Goal: Transaction & Acquisition: Download file/media

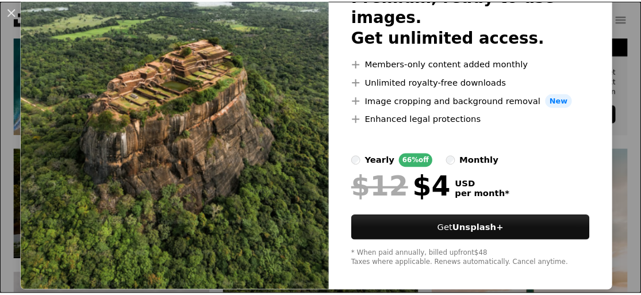
scroll to position [108, 0]
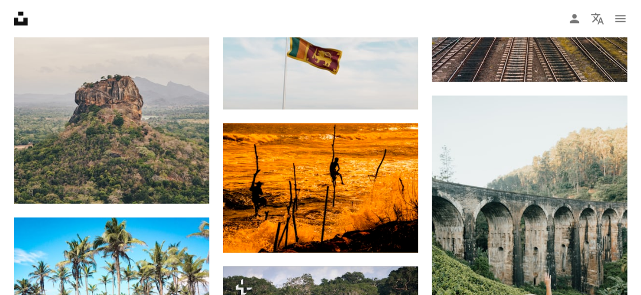
scroll to position [862, 0]
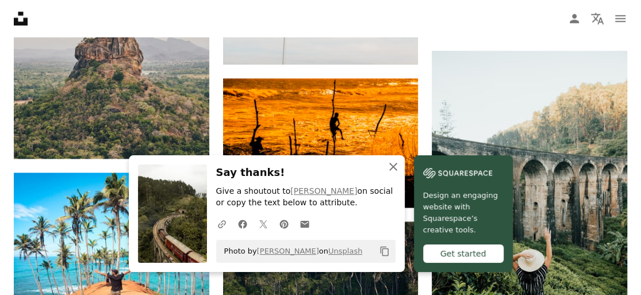
click at [400, 168] on icon "An X shape" at bounding box center [393, 167] width 14 height 14
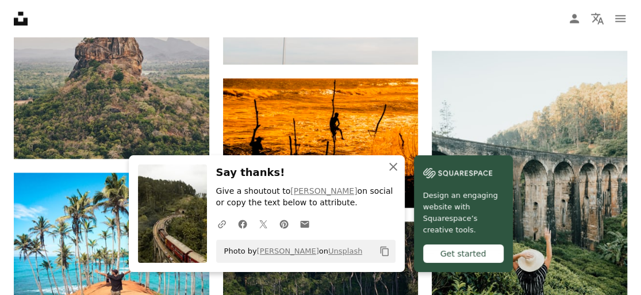
click at [400, 167] on icon "An X shape" at bounding box center [393, 167] width 14 height 14
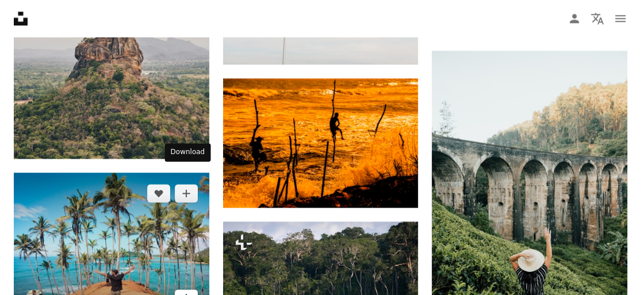
click at [186, 294] on icon "Download" at bounding box center [185, 298] width 7 height 8
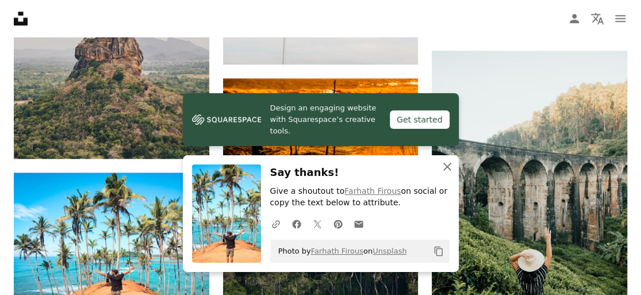
click at [449, 168] on icon "An X shape" at bounding box center [447, 167] width 14 height 14
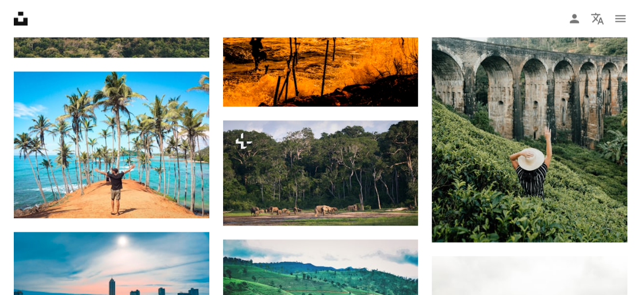
scroll to position [977, 0]
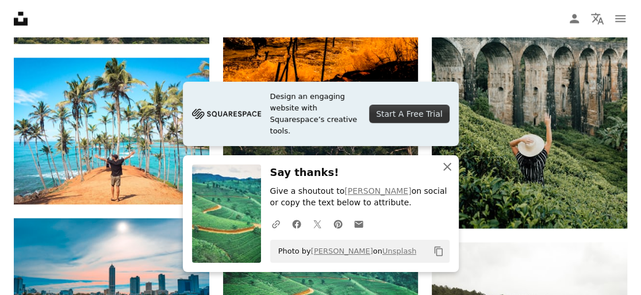
click at [448, 167] on icon "An X shape" at bounding box center [447, 167] width 14 height 14
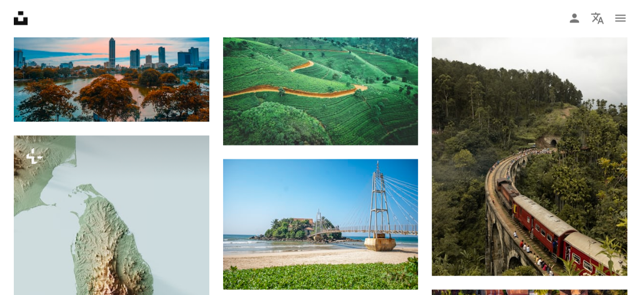
scroll to position [1207, 0]
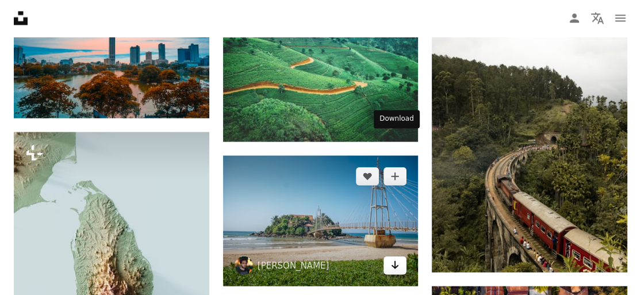
click at [402, 256] on link "Arrow pointing down" at bounding box center [394, 265] width 23 height 18
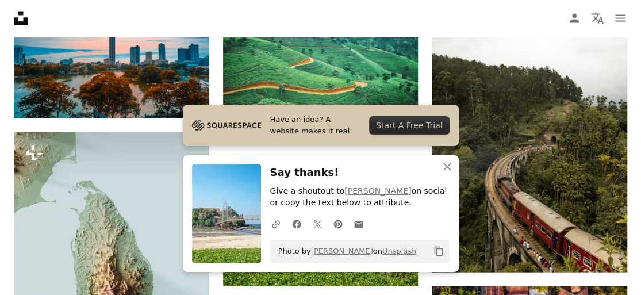
click at [345, 174] on h3 "Say thanks!" at bounding box center [359, 172] width 179 height 17
click at [448, 165] on icon "button" at bounding box center [447, 167] width 8 height 8
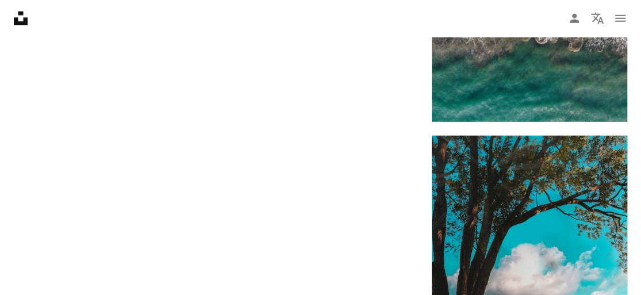
scroll to position [1668, 0]
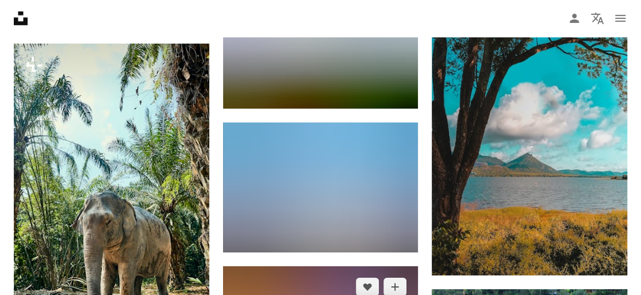
scroll to position [1840, 0]
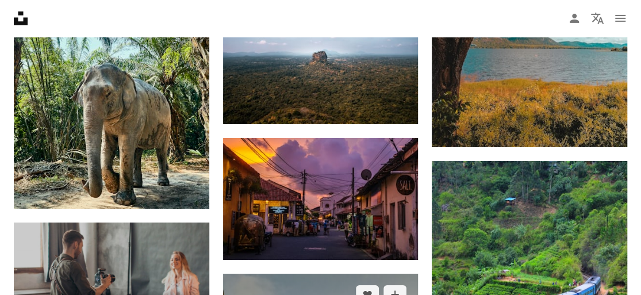
scroll to position [1955, 0]
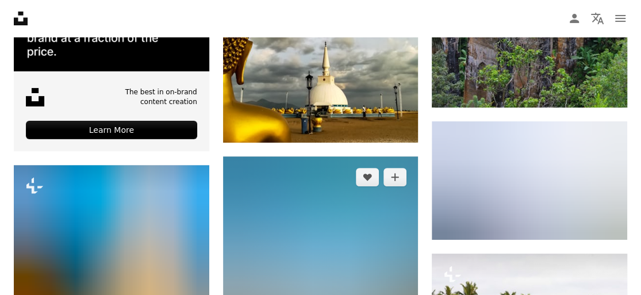
scroll to position [2300, 0]
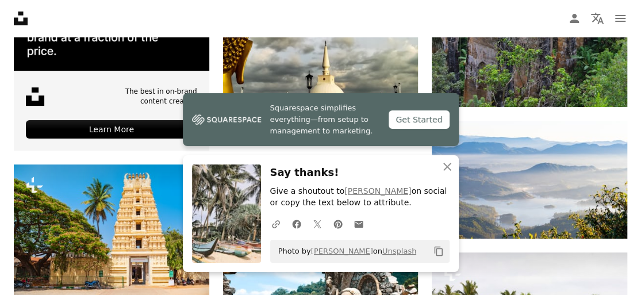
click at [279, 175] on h3 "Say thanks!" at bounding box center [359, 172] width 179 height 17
click at [447, 166] on icon "button" at bounding box center [447, 167] width 8 height 8
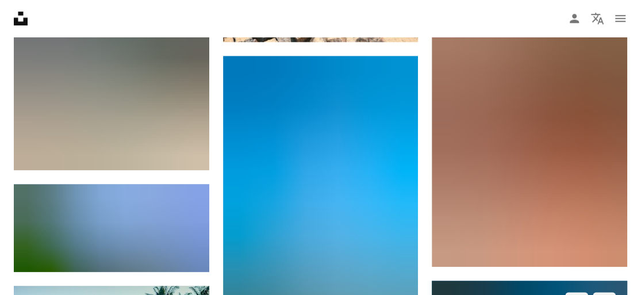
scroll to position [2702, 0]
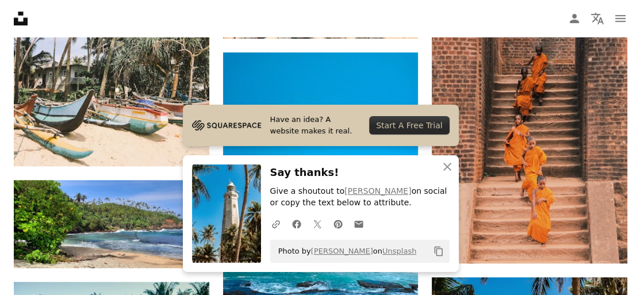
click at [345, 163] on div "An X shape Close Say thanks! Give a shoutout to [PERSON_NAME] on social or copy…" at bounding box center [321, 213] width 276 height 117
click at [445, 168] on icon "button" at bounding box center [447, 167] width 8 height 8
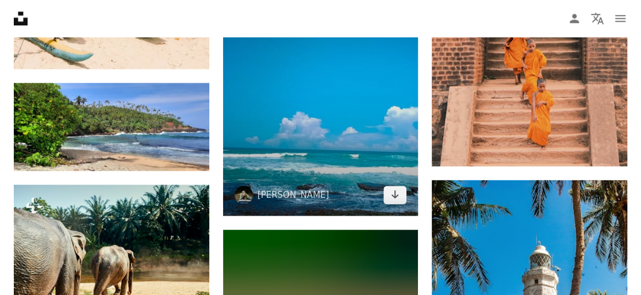
scroll to position [2817, 0]
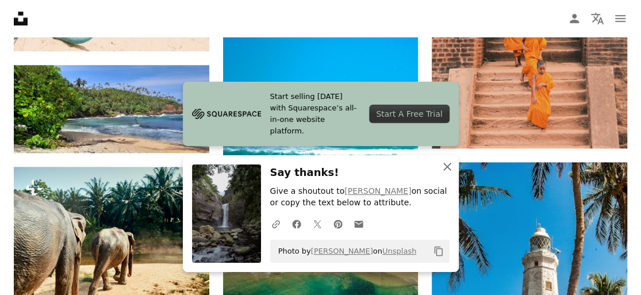
click at [447, 167] on icon "button" at bounding box center [447, 167] width 8 height 8
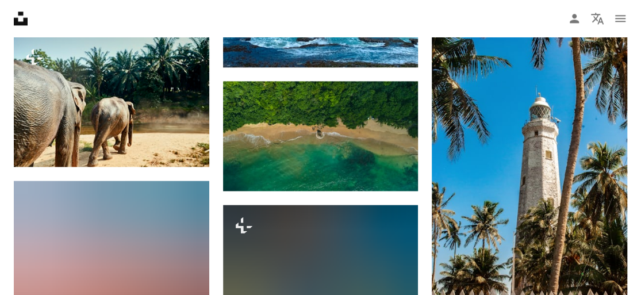
scroll to position [2989, 0]
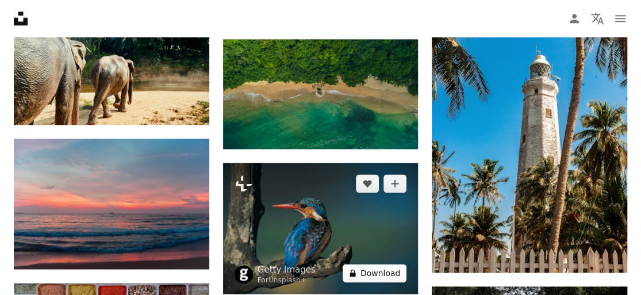
click at [398, 264] on button "A lock Download" at bounding box center [375, 273] width 64 height 18
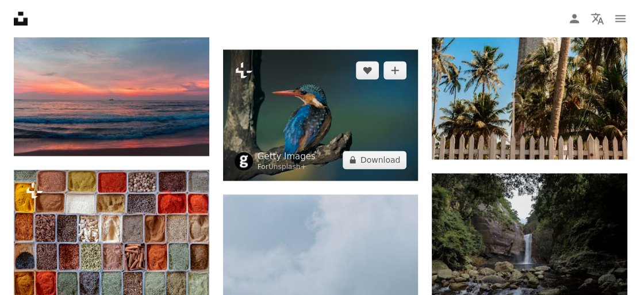
scroll to position [3104, 0]
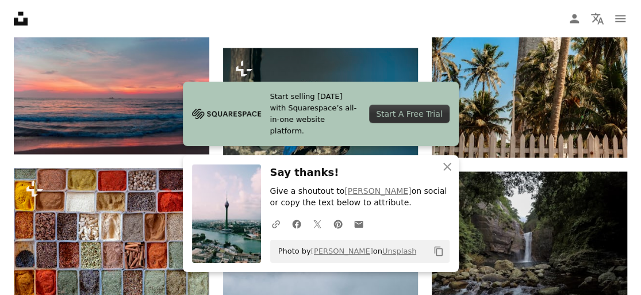
click at [332, 163] on div "An X shape Close Say thanks! Give a shoutout to Jalitha Hewage on social or cop…" at bounding box center [321, 213] width 276 height 117
click at [447, 166] on icon "An X shape" at bounding box center [447, 167] width 14 height 14
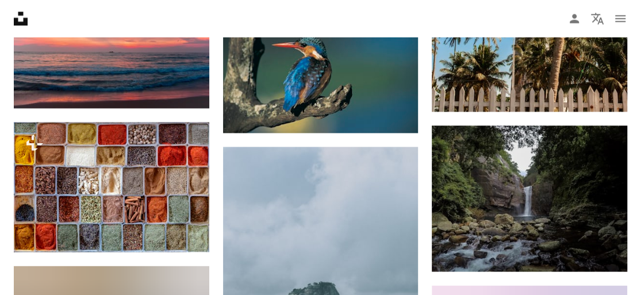
scroll to position [3219, 0]
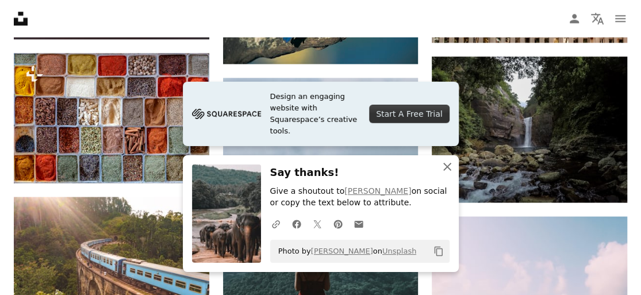
click at [447, 166] on icon "button" at bounding box center [447, 167] width 8 height 8
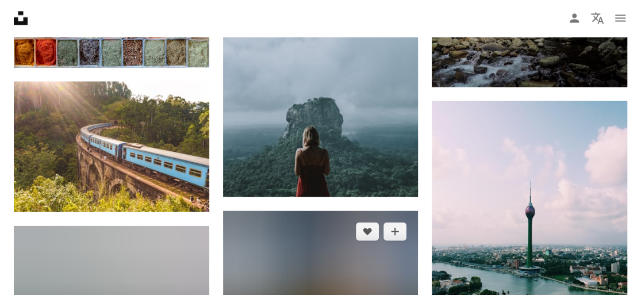
scroll to position [3392, 0]
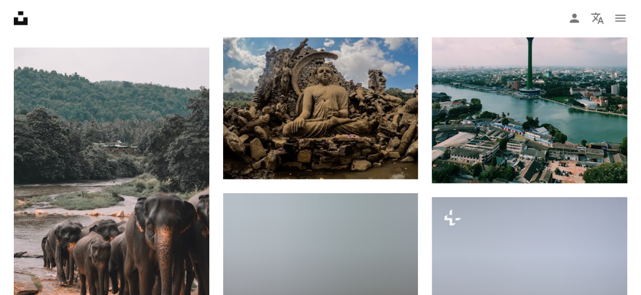
scroll to position [3564, 0]
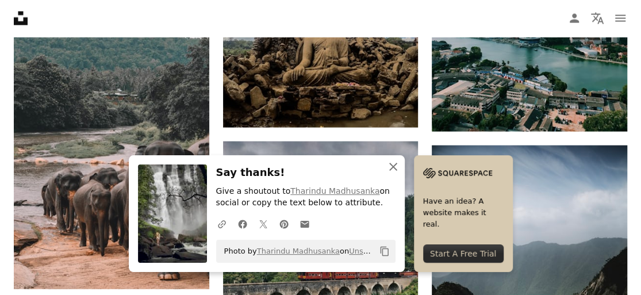
click at [397, 167] on icon "button" at bounding box center [393, 167] width 8 height 8
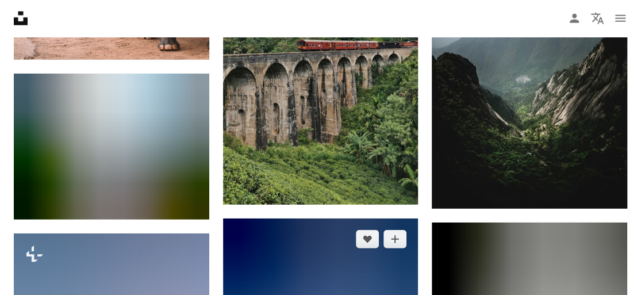
scroll to position [3794, 0]
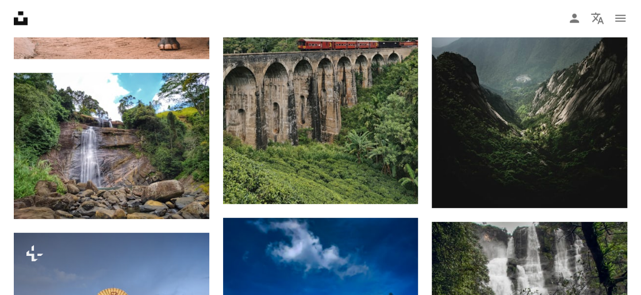
click at [562, 3] on nav "Unsplash logo Unsplash Home A photo Pen Tool A compass A stack of folders Downl…" at bounding box center [320, 18] width 641 height 37
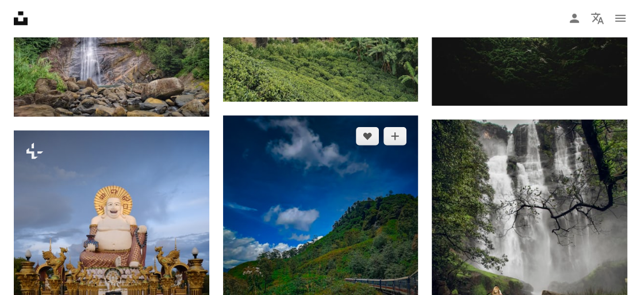
scroll to position [3909, 0]
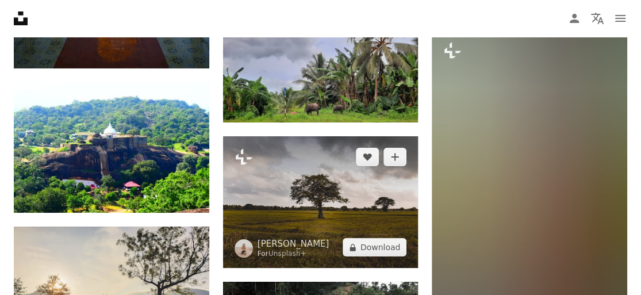
scroll to position [4254, 0]
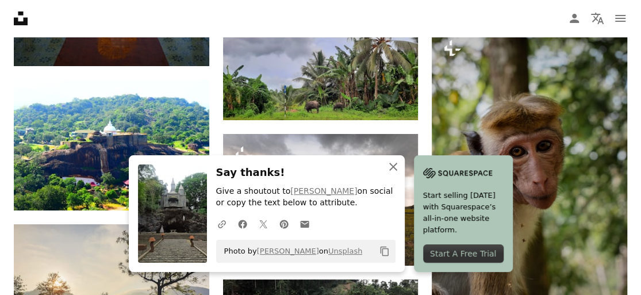
click at [397, 167] on icon "button" at bounding box center [393, 167] width 8 height 8
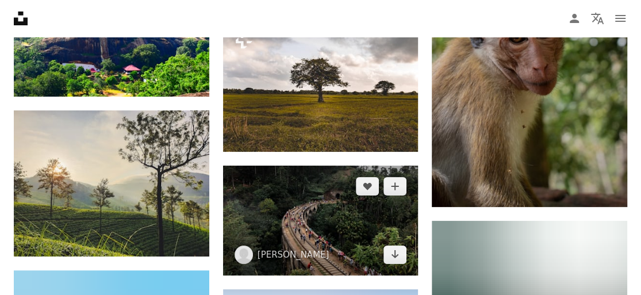
scroll to position [4369, 0]
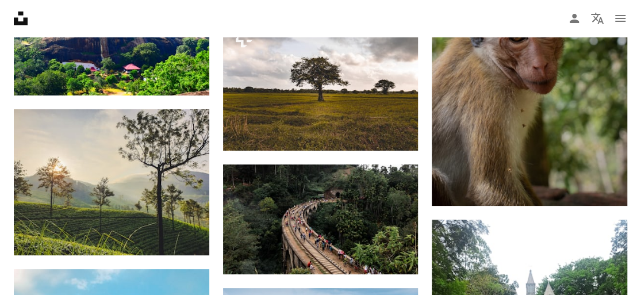
click at [562, 1] on nav "Unsplash logo Unsplash Home A photo Pen Tool A compass A stack of folders Downl…" at bounding box center [320, 18] width 641 height 37
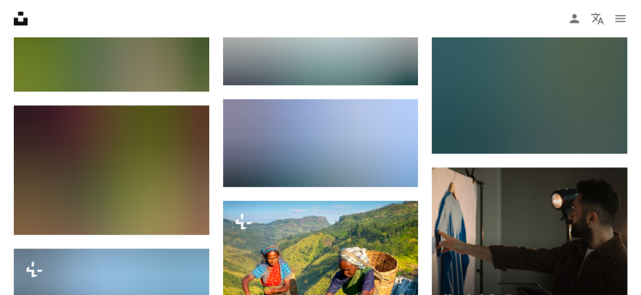
scroll to position [5116, 0]
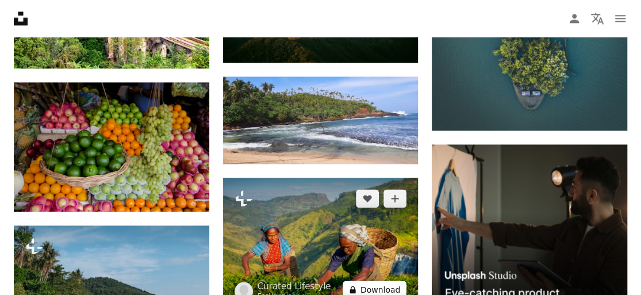
click at [396, 280] on button "A lock Download" at bounding box center [375, 289] width 64 height 18
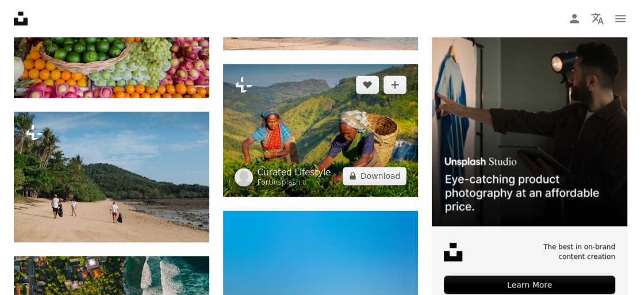
scroll to position [5231, 0]
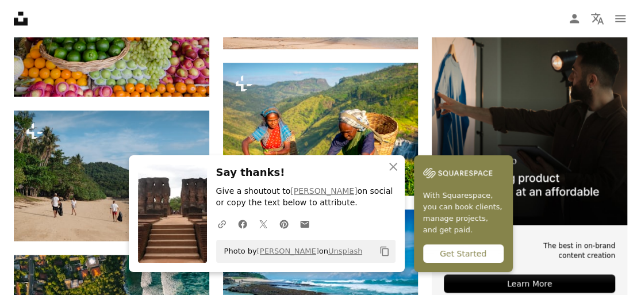
click at [348, 168] on h3 "Say thanks!" at bounding box center [305, 172] width 179 height 17
click at [400, 166] on icon "An X shape" at bounding box center [393, 167] width 14 height 14
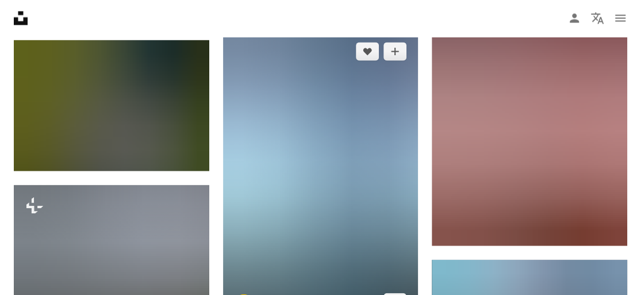
scroll to position [5576, 0]
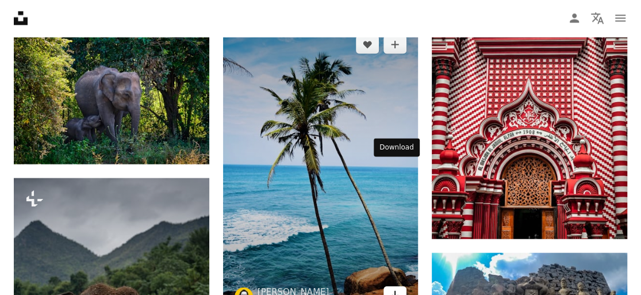
click at [399, 286] on link "Arrow pointing down" at bounding box center [394, 295] width 23 height 18
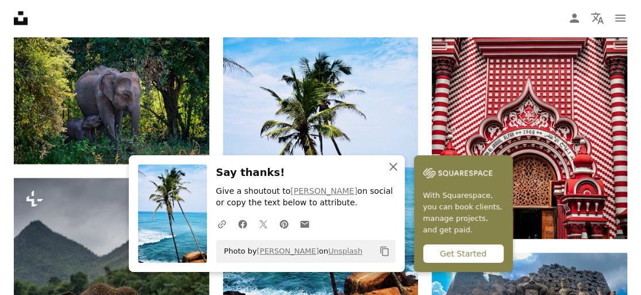
click at [397, 168] on icon "button" at bounding box center [393, 167] width 8 height 8
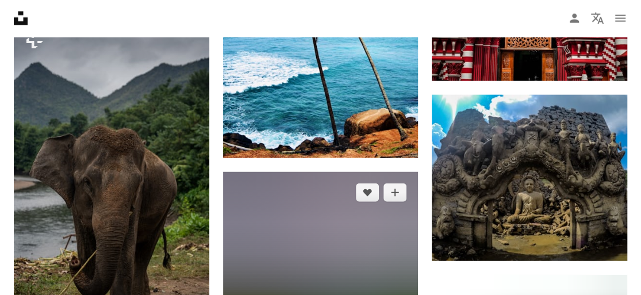
scroll to position [5748, 0]
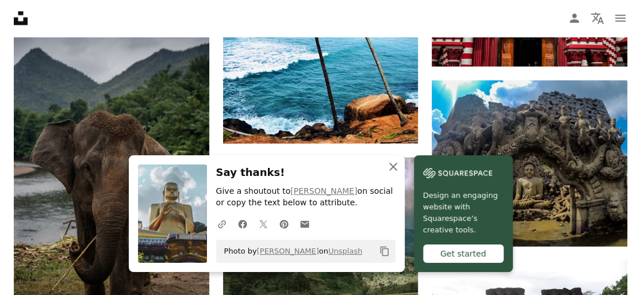
click at [397, 166] on icon "button" at bounding box center [393, 167] width 8 height 8
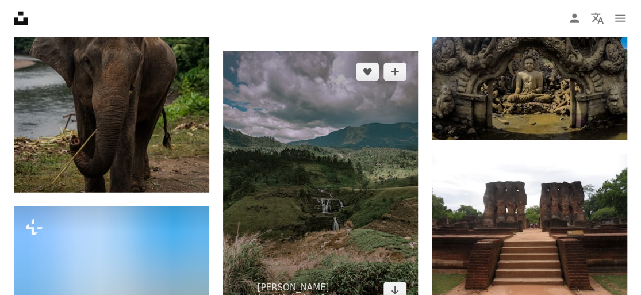
scroll to position [5805, 0]
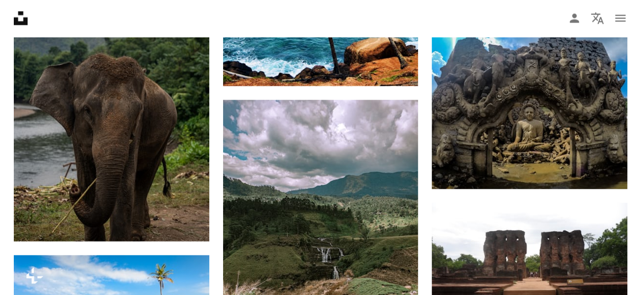
click at [589, 3] on nav "Unsplash logo Unsplash Home A photo Pen Tool A compass A stack of folders Downl…" at bounding box center [320, 18] width 641 height 37
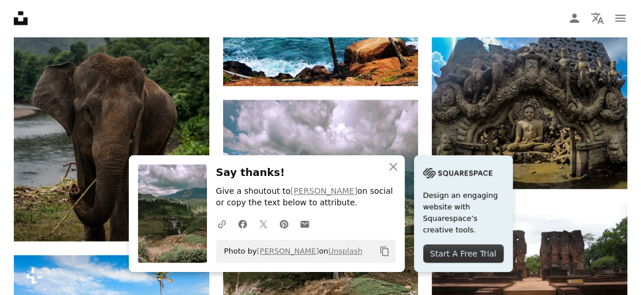
click at [343, 12] on nav "Unsplash logo Unsplash Home A photo Pen Tool A compass A stack of folders Downl…" at bounding box center [320, 18] width 641 height 37
click at [400, 169] on icon "An X shape" at bounding box center [393, 167] width 14 height 14
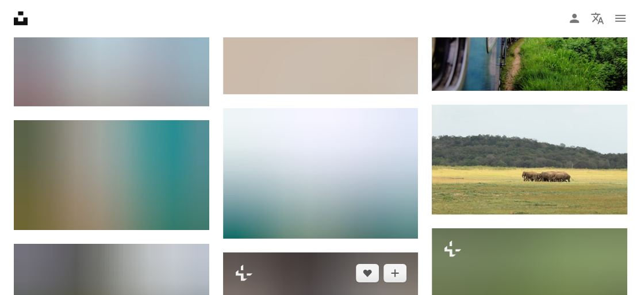
scroll to position [6323, 0]
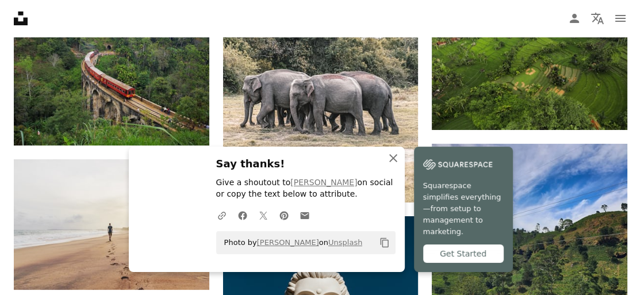
scroll to position [6438, 0]
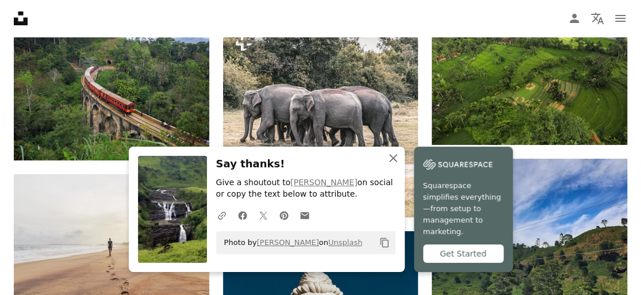
click at [400, 164] on icon "An X shape" at bounding box center [393, 158] width 14 height 14
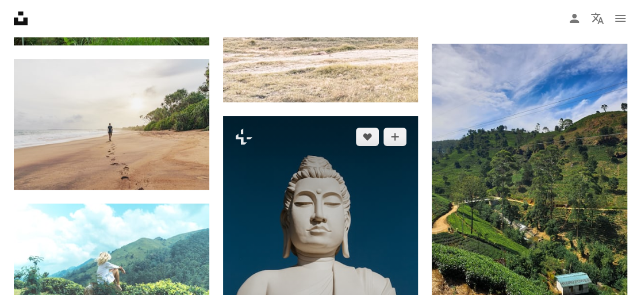
scroll to position [6667, 0]
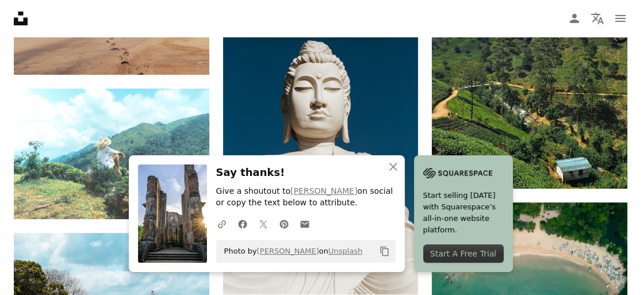
click at [359, 163] on div "An X shape Close Say thanks! Give a shoutout to [PERSON_NAME] on social or copy…" at bounding box center [267, 213] width 276 height 117
click at [400, 164] on icon "An X shape" at bounding box center [393, 167] width 14 height 14
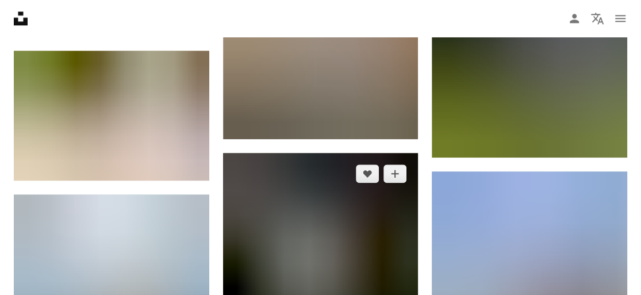
scroll to position [7185, 0]
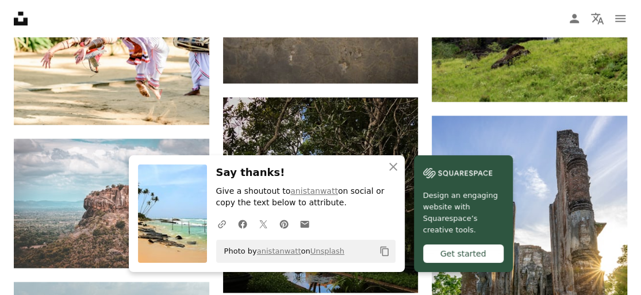
scroll to position [6927, 0]
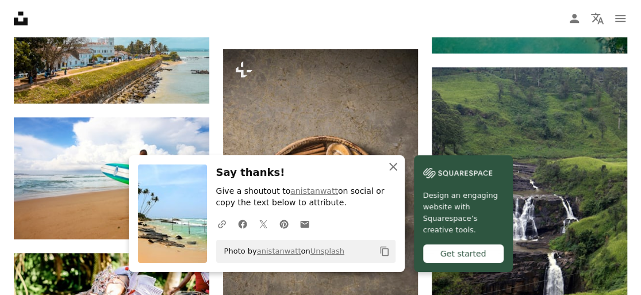
click at [400, 170] on icon "An X shape" at bounding box center [393, 167] width 14 height 14
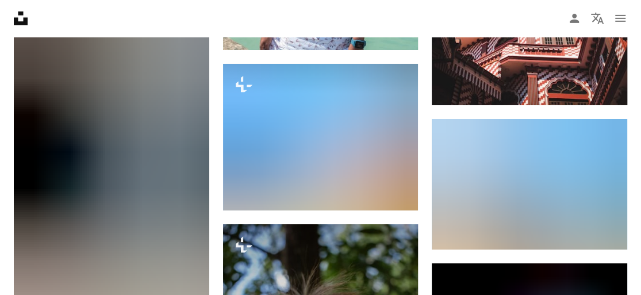
scroll to position [8593, 0]
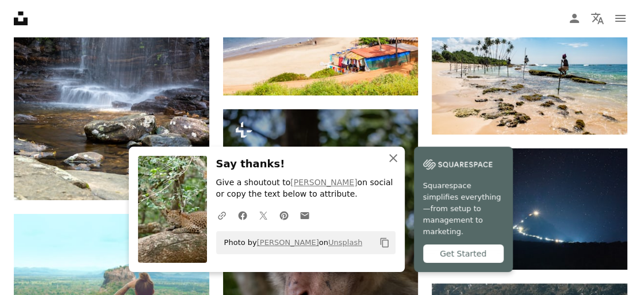
click at [400, 165] on icon "An X shape" at bounding box center [393, 158] width 14 height 14
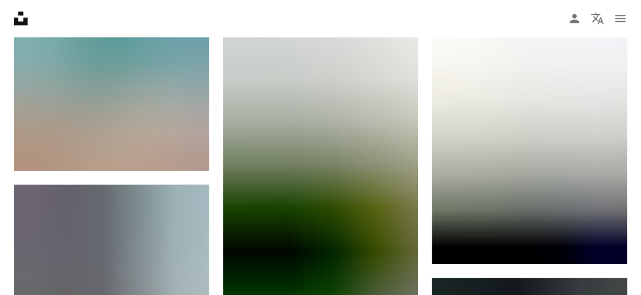
scroll to position [9197, 0]
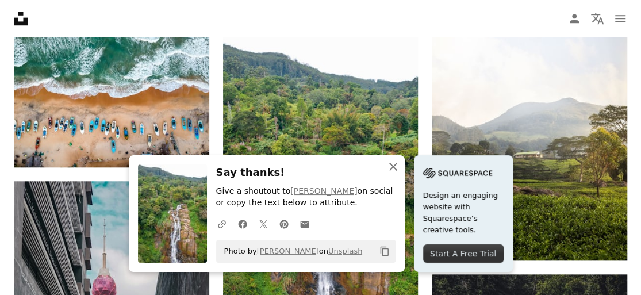
click at [400, 163] on icon "An X shape" at bounding box center [393, 167] width 14 height 14
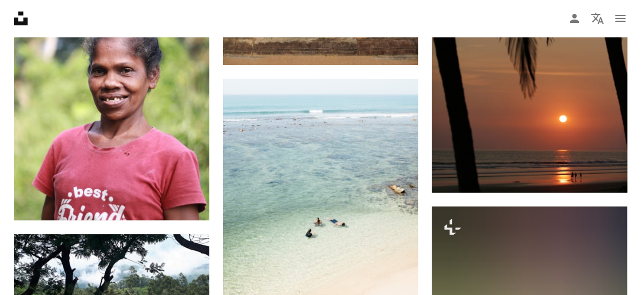
scroll to position [13220, 0]
